Goal: Transaction & Acquisition: Purchase product/service

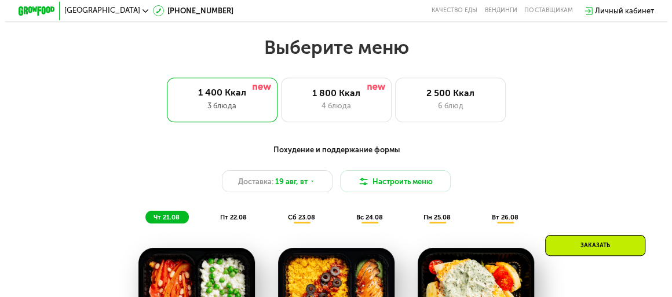
scroll to position [392, 0]
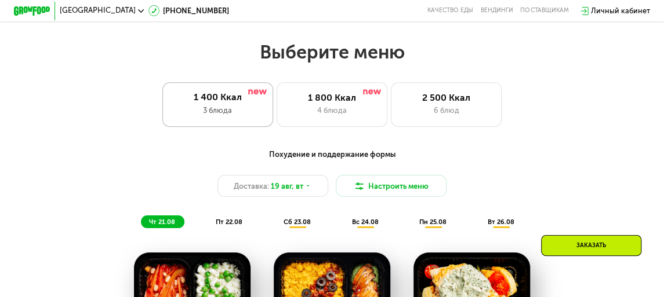
click at [228, 100] on div "1 400 Ккал" at bounding box center [218, 97] width 92 height 11
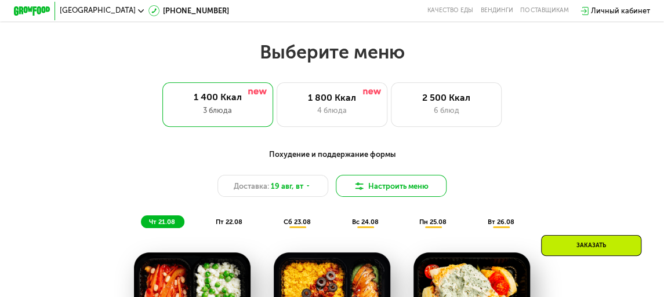
click at [380, 191] on button "Настроить меню" at bounding box center [391, 186] width 111 height 22
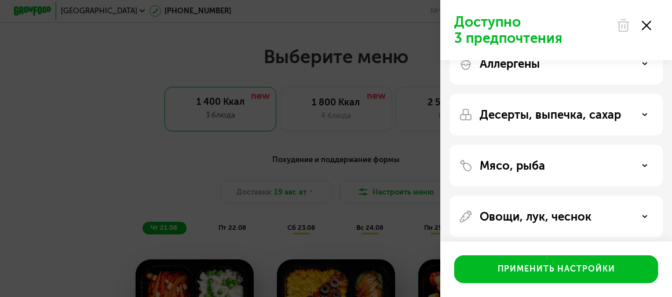
scroll to position [0, 0]
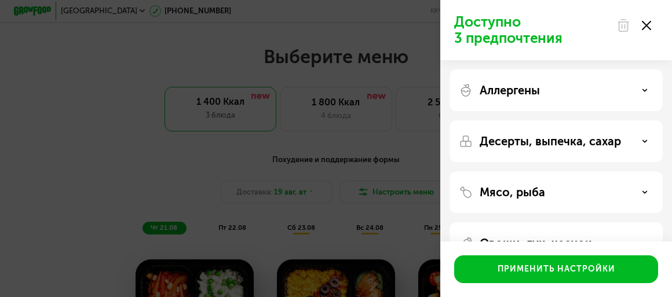
click at [643, 88] on icon at bounding box center [645, 91] width 6 height 6
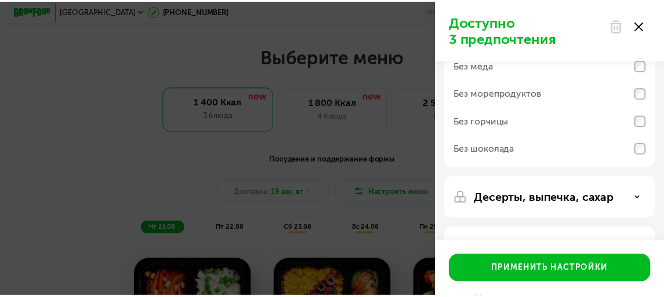
scroll to position [162, 0]
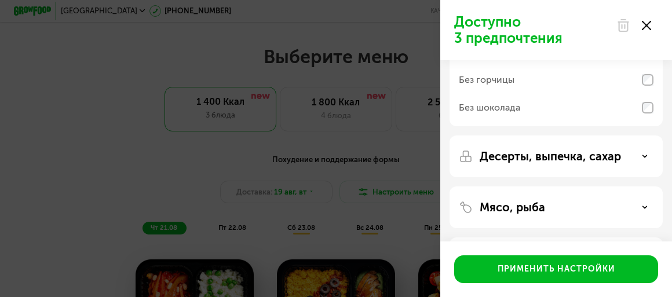
click at [576, 154] on p "Десерты, выпечка, сахар" at bounding box center [550, 157] width 141 height 14
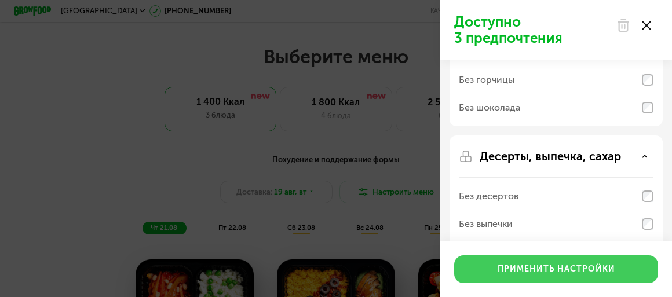
click at [585, 264] on div "Применить настройки" at bounding box center [557, 270] width 118 height 12
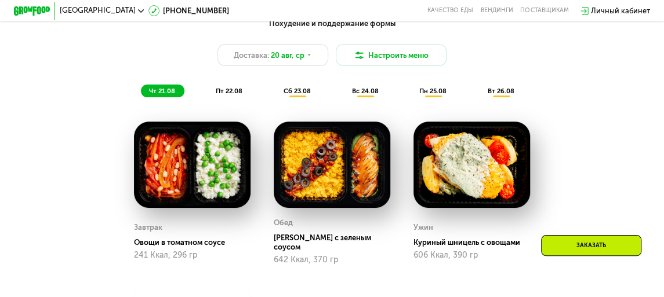
scroll to position [523, 0]
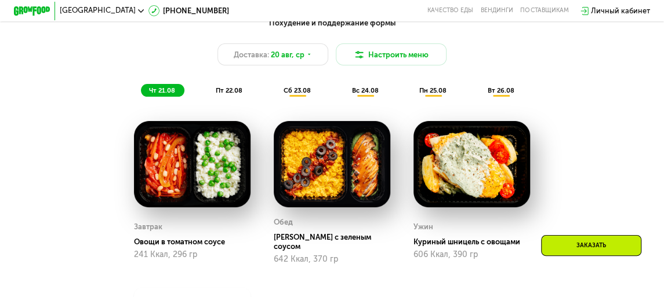
click at [230, 94] on span "пт 22.08" at bounding box center [229, 91] width 27 height 8
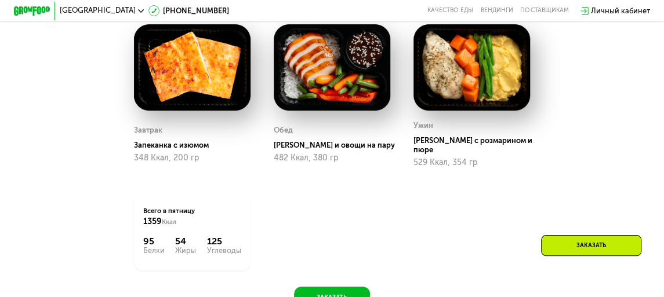
scroll to position [619, 0]
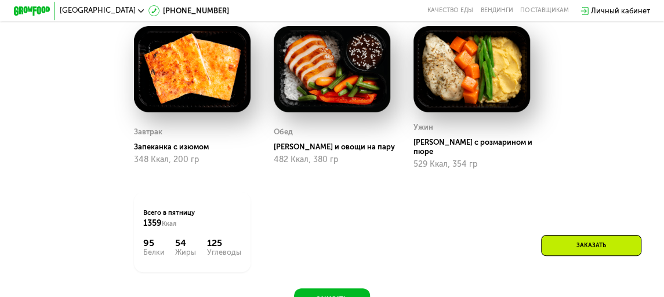
click at [584, 239] on div "Заказать" at bounding box center [591, 245] width 100 height 21
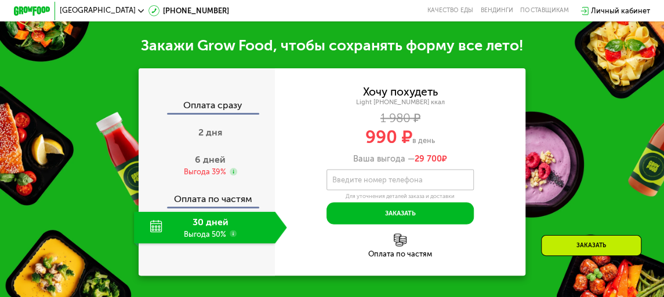
scroll to position [953, 0]
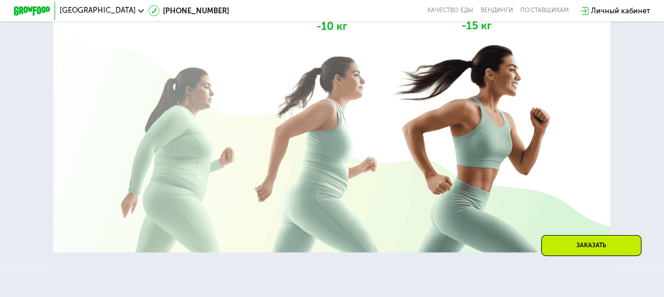
click at [583, 235] on div "Заказать" at bounding box center [591, 245] width 100 height 21
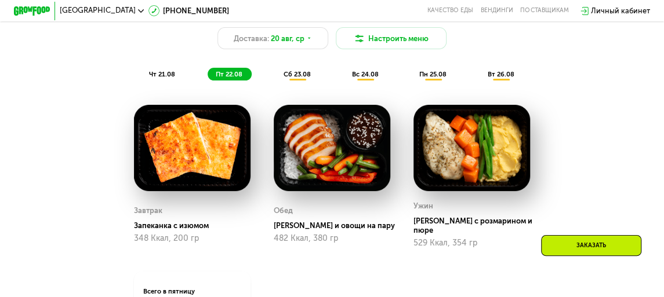
scroll to position [558, 0]
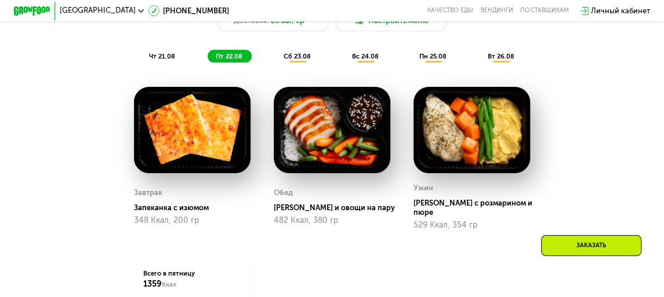
click at [298, 60] on span "сб 23.08" at bounding box center [296, 57] width 27 height 8
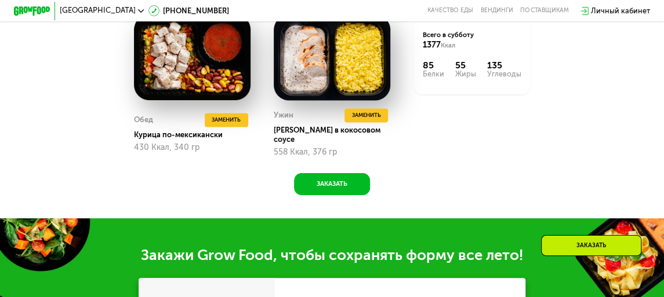
scroll to position [790, 0]
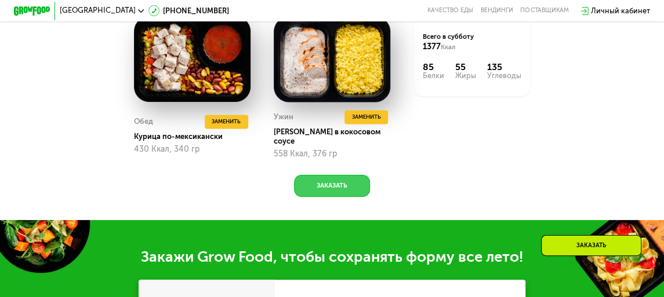
click at [337, 182] on button "Заказать" at bounding box center [332, 186] width 76 height 22
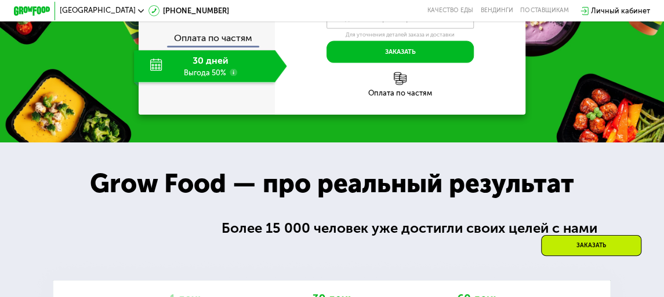
scroll to position [1215, 0]
